Goal: Check status: Check status

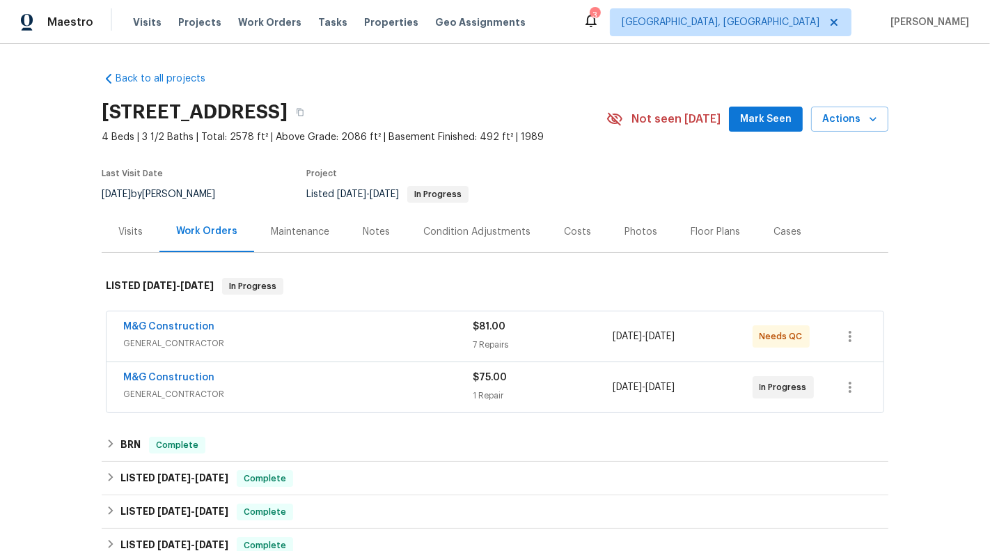
click at [531, 328] on div "$81.00" at bounding box center [543, 327] width 140 height 14
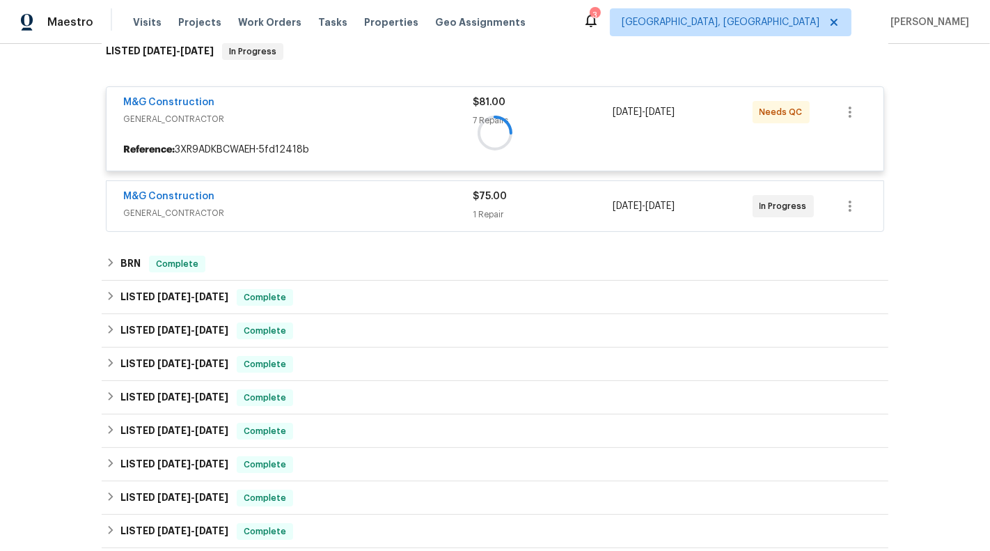
scroll to position [237, 0]
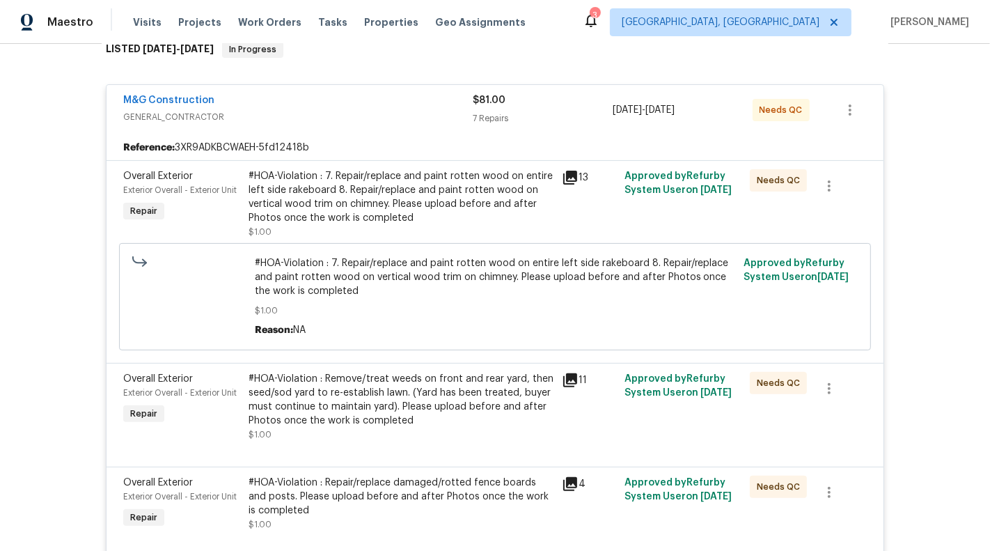
click at [538, 114] on div "7 Repairs" at bounding box center [543, 118] width 140 height 14
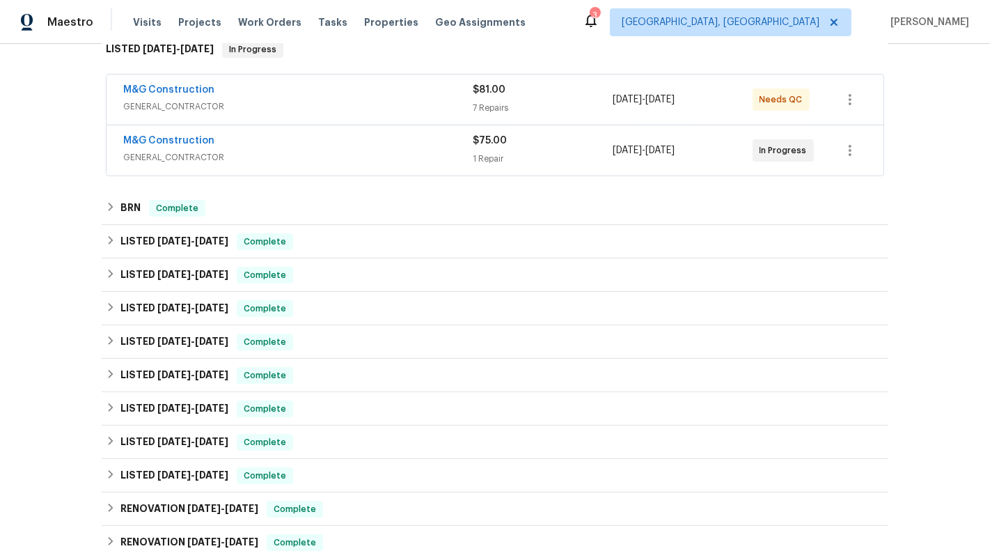
click at [538, 165] on div "$75.00 1 Repair" at bounding box center [543, 150] width 140 height 33
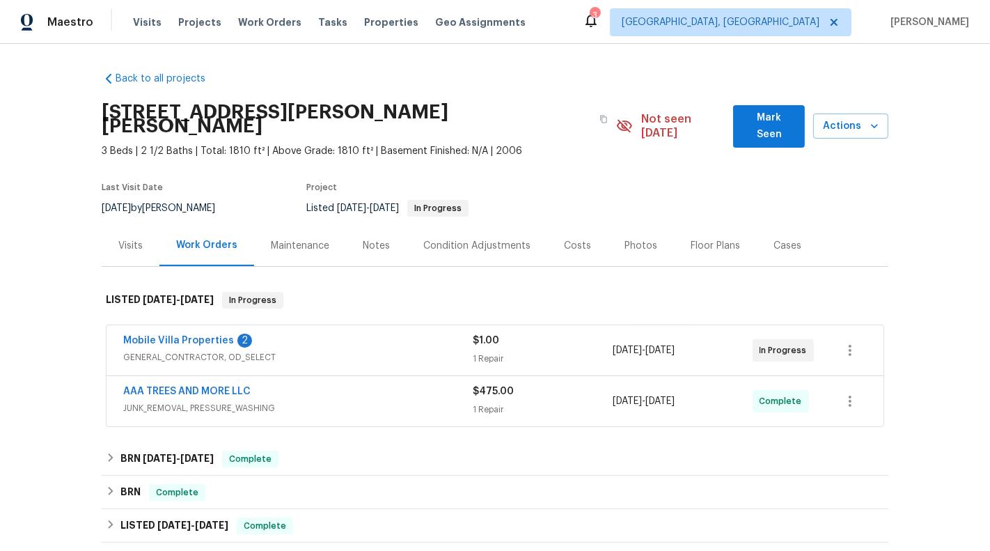
click at [476, 352] on div "1 Repair" at bounding box center [543, 359] width 140 height 14
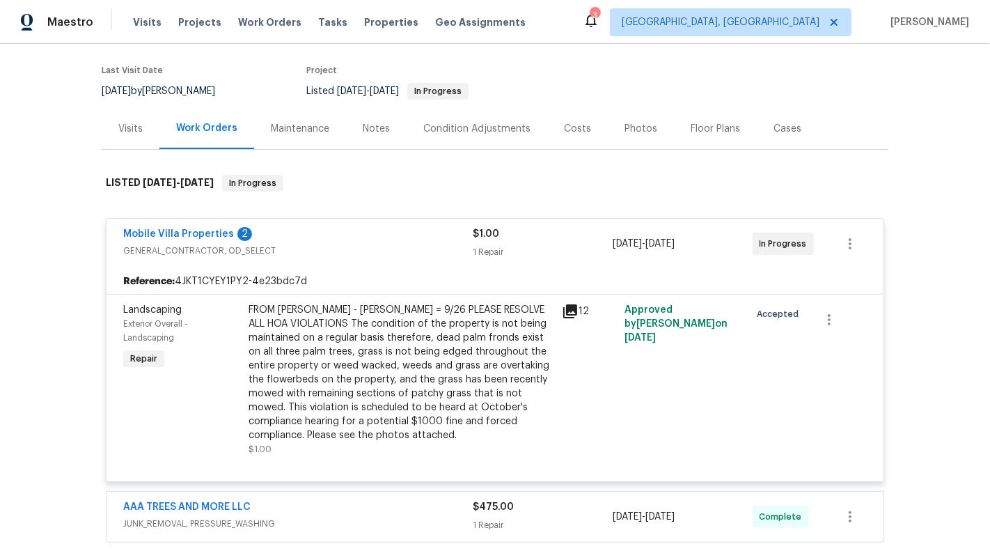
scroll to position [134, 0]
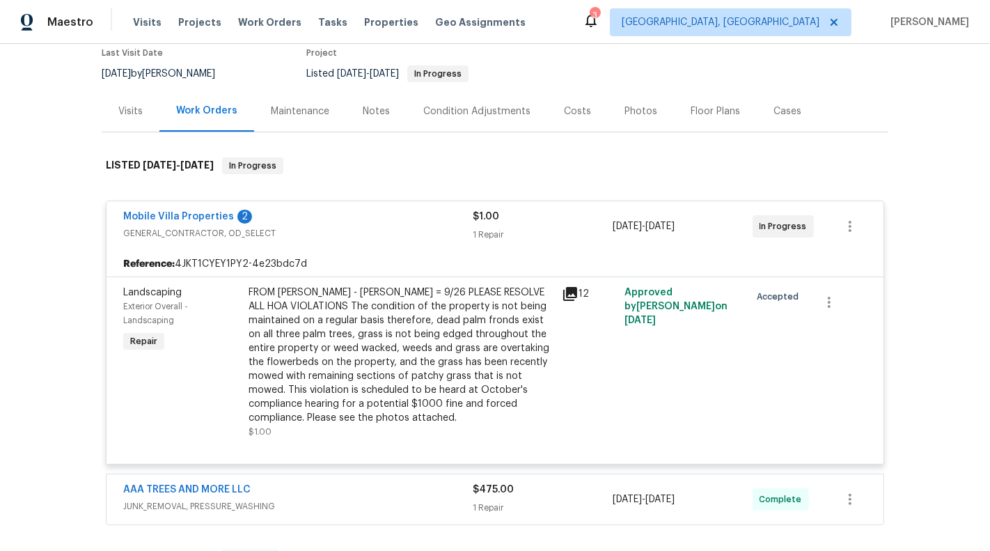
click at [390, 499] on span "JUNK_REMOVAL, PRESSURE_WASHING" at bounding box center [298, 506] width 350 height 14
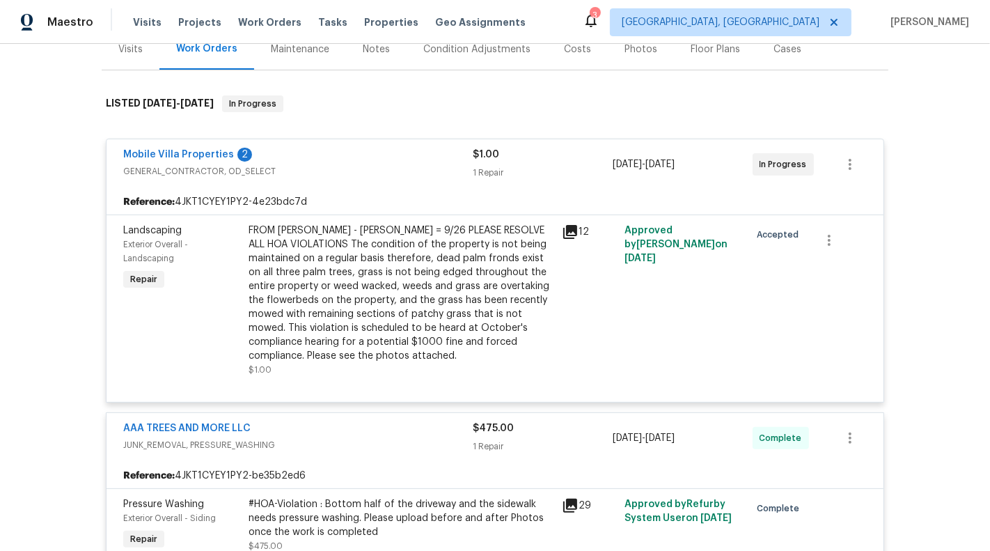
scroll to position [196, 0]
click at [179, 150] on link "Mobile Villa Properties" at bounding box center [178, 155] width 111 height 10
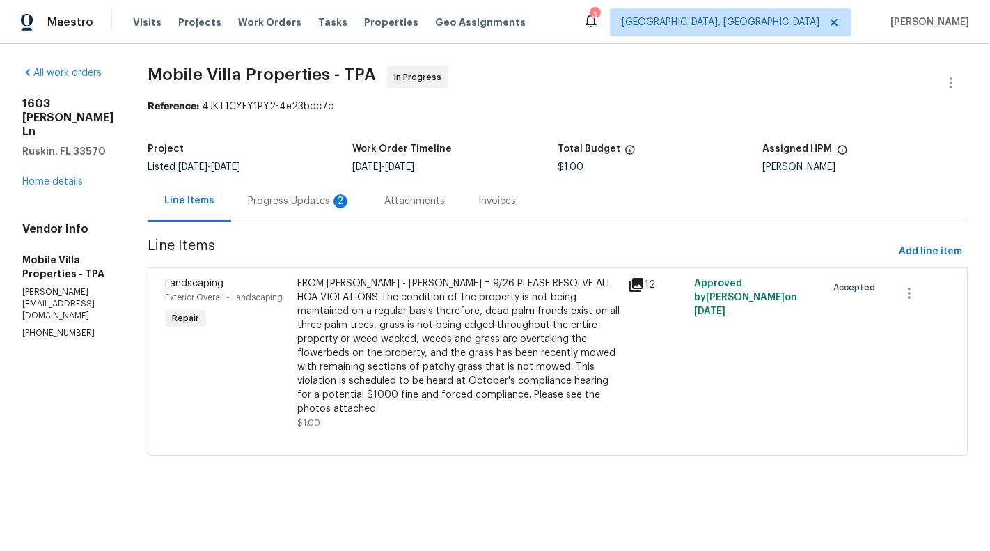
click at [253, 201] on div "Progress Updates 2" at bounding box center [299, 201] width 103 height 14
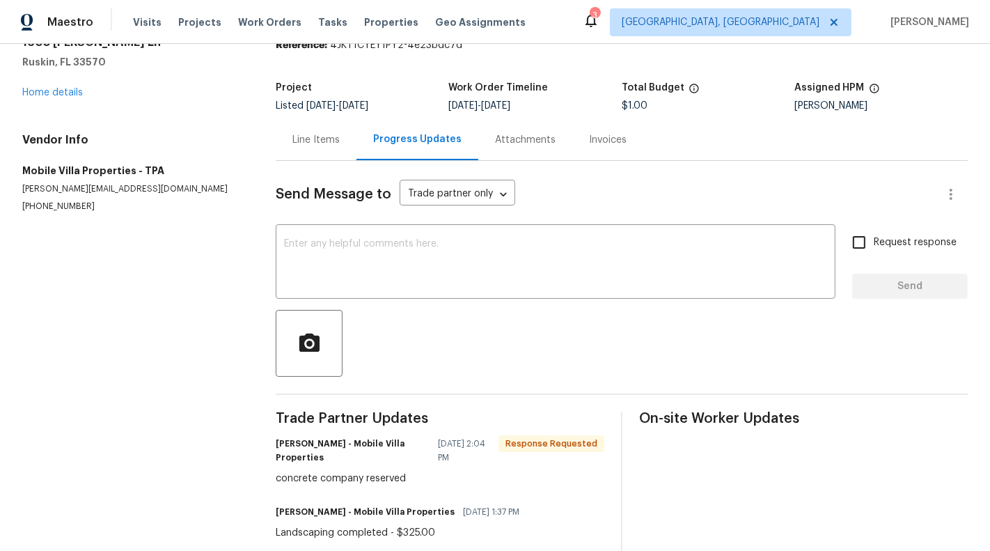
scroll to position [11, 0]
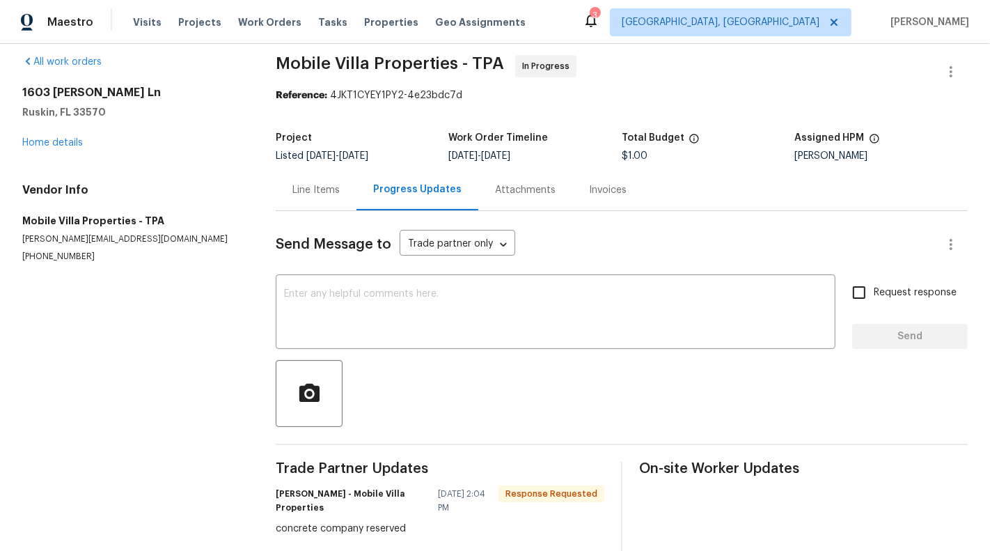
click at [312, 205] on div "Line Items" at bounding box center [316, 189] width 81 height 41
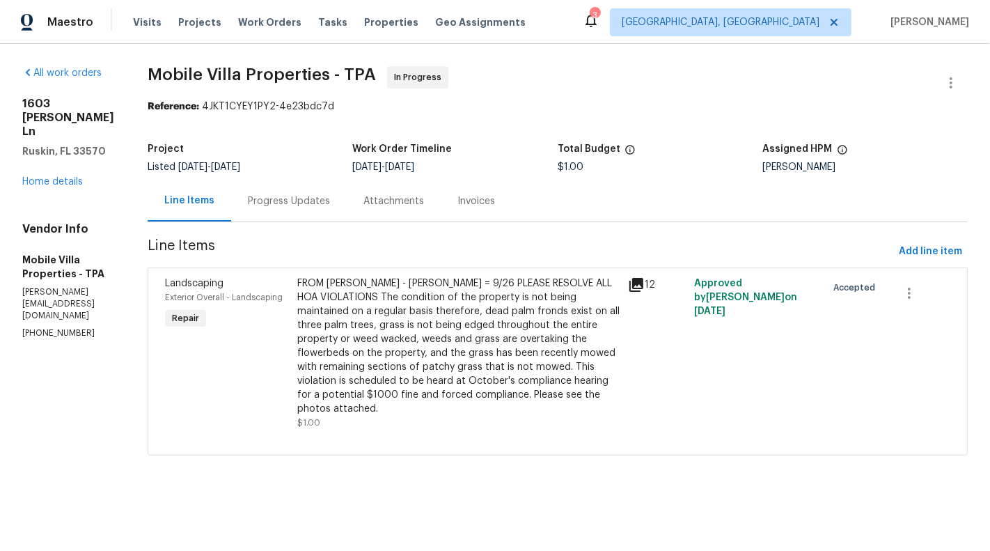
click at [483, 371] on div "FROM PAUL - URGENT - COE = 9/26 PLEASE RESOLVE ALL HOA VIOLATIONS The condition…" at bounding box center [458, 345] width 322 height 139
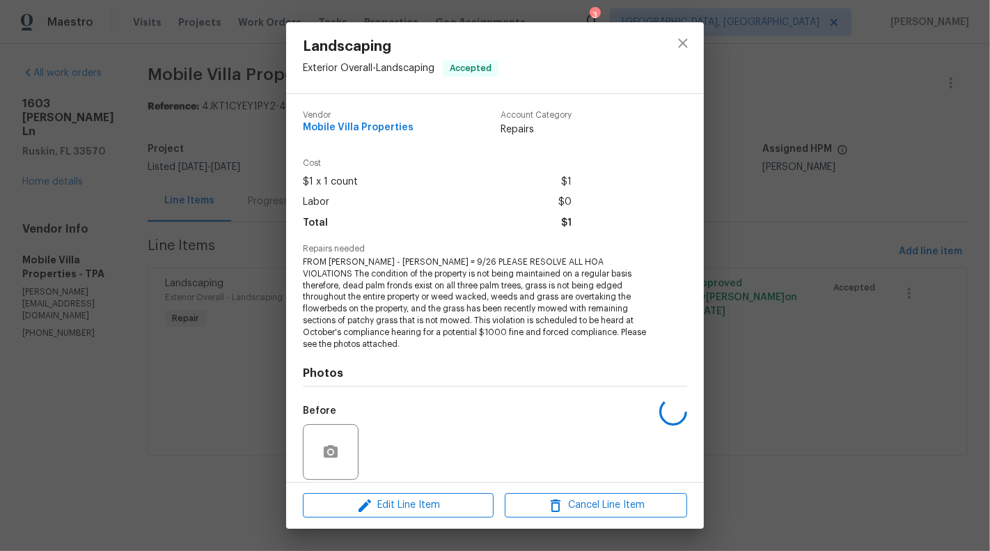
scroll to position [102, 0]
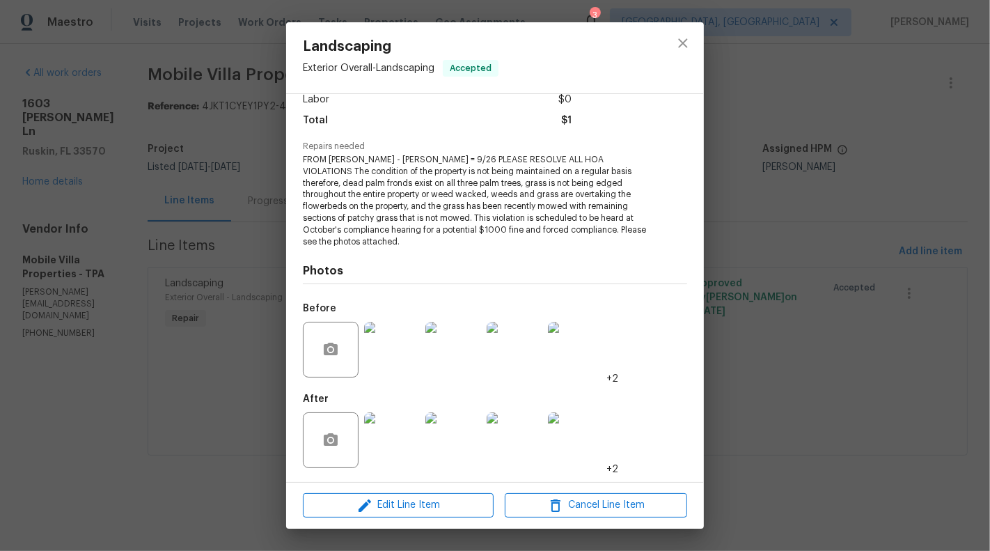
click at [374, 437] on img at bounding box center [392, 440] width 56 height 56
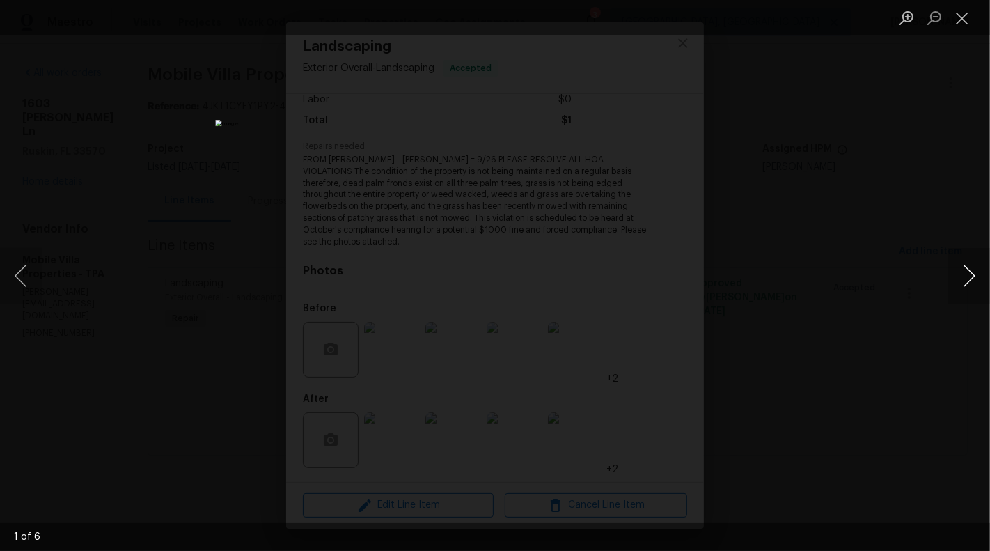
click at [968, 279] on button "Next image" at bounding box center [969, 276] width 42 height 56
click at [968, 270] on button "Next image" at bounding box center [969, 276] width 42 height 56
click at [981, 464] on div "Lightbox" at bounding box center [495, 275] width 990 height 551
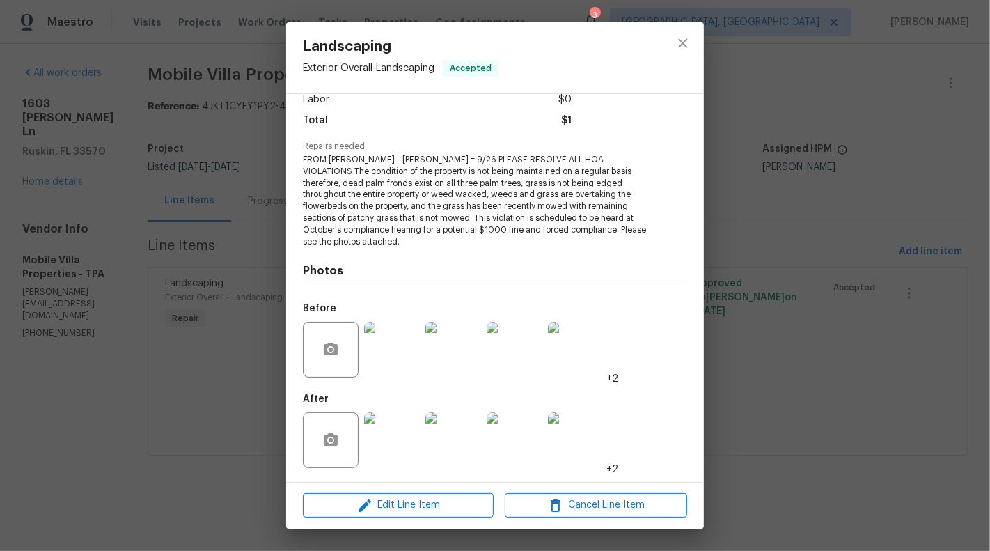
click at [531, 437] on img at bounding box center [515, 440] width 56 height 56
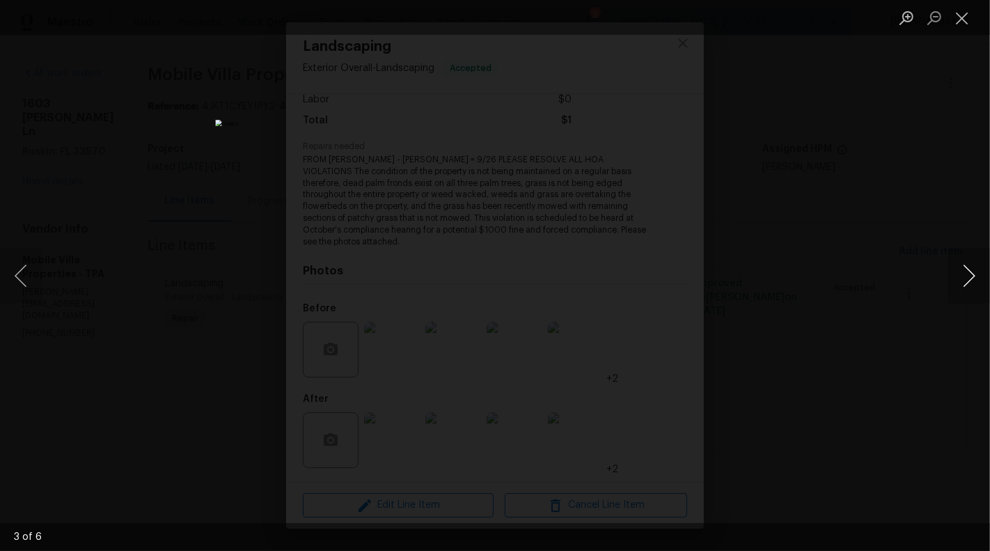
click at [982, 253] on button "Next image" at bounding box center [969, 276] width 42 height 56
click at [986, 272] on button "Next image" at bounding box center [969, 276] width 42 height 56
click at [971, 277] on button "Next image" at bounding box center [969, 276] width 42 height 56
click at [971, 279] on button "Next image" at bounding box center [969, 276] width 42 height 56
click at [19, 281] on button "Previous image" at bounding box center [21, 276] width 42 height 56
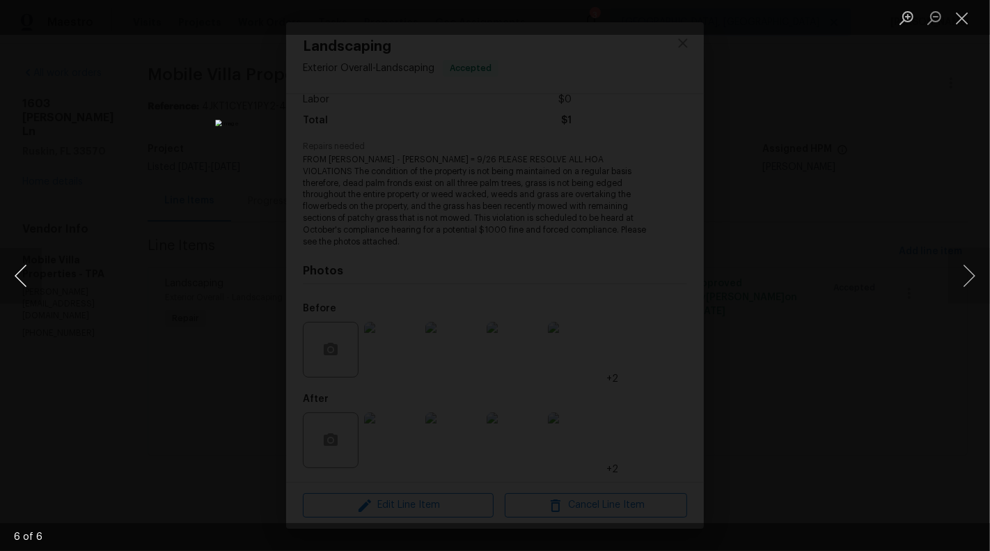
click at [36, 273] on button "Previous image" at bounding box center [21, 276] width 42 height 56
click at [935, 448] on div "Lightbox" at bounding box center [495, 275] width 990 height 551
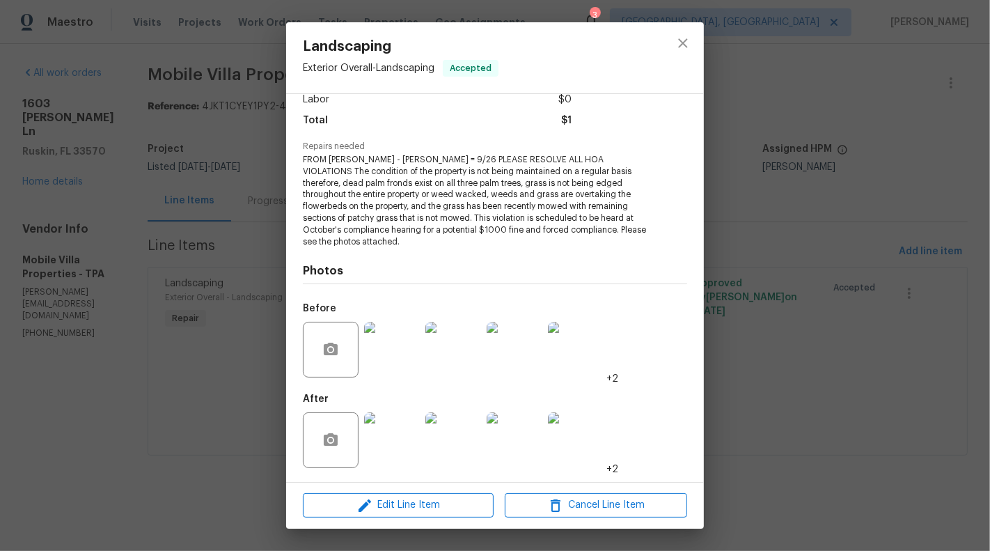
click at [832, 74] on div "Landscaping Exterior Overall - Landscaping Accepted Vendor Mobile Villa Propert…" at bounding box center [495, 275] width 990 height 551
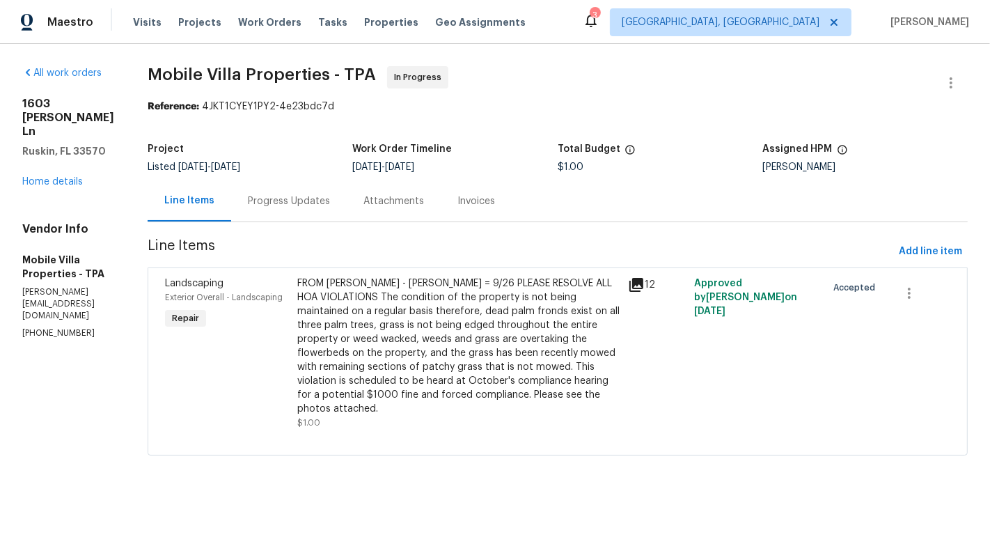
click at [235, 209] on div "Progress Updates" at bounding box center [289, 200] width 116 height 41
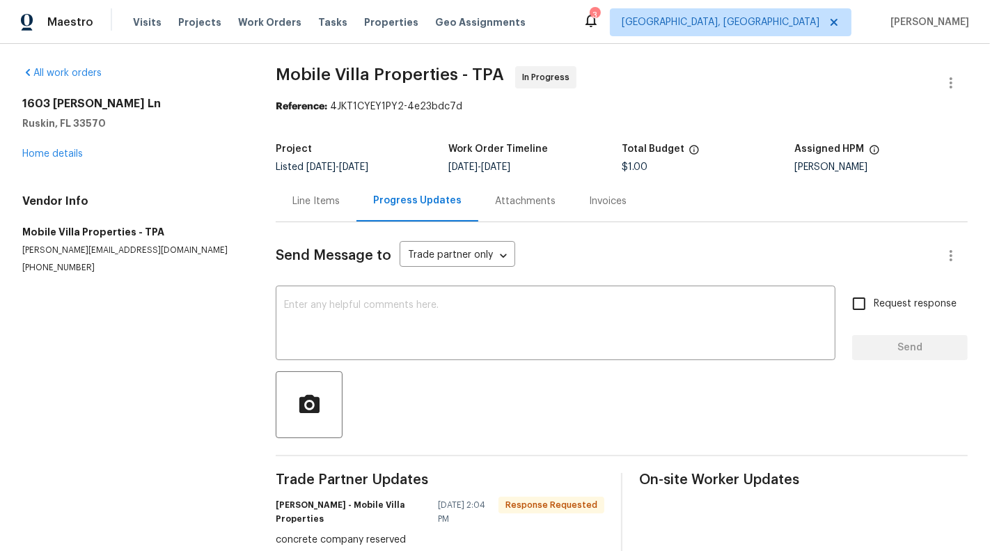
click at [311, 201] on div "Line Items" at bounding box center [315, 201] width 47 height 14
